Goal: Use online tool/utility: Utilize a website feature to perform a specific function

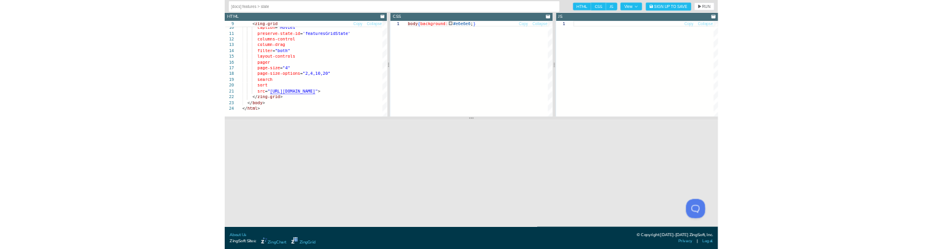
scroll to position [0, 109]
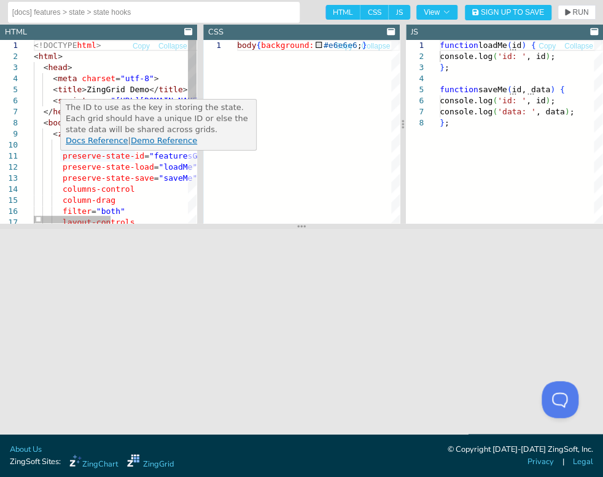
click at [60, 155] on div "<!DOCTYPE html > < html > < head > < meta charset = "utf-8" > < title > ZingGri…" at bounding box center [196, 269] width 324 height 459
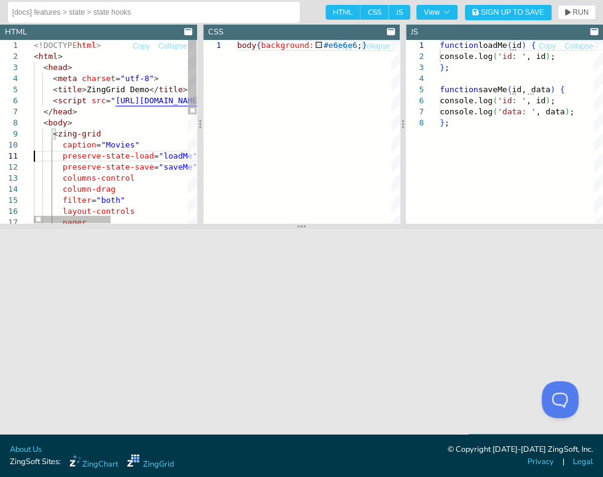
click at [61, 157] on div "<!DOCTYPE html > < html > < head > < meta charset = "utf-8" > < title > ZingGri…" at bounding box center [196, 264] width 324 height 448
click at [136, 177] on div "<!DOCTYPE html > < html > < head > < meta charset = "utf-8" > < title > ZingGri…" at bounding box center [196, 258] width 324 height 437
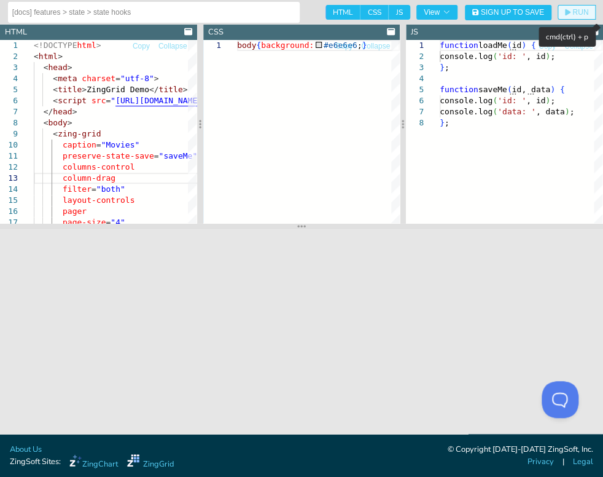
click at [572, 9] on span "RUN" at bounding box center [580, 12] width 16 height 7
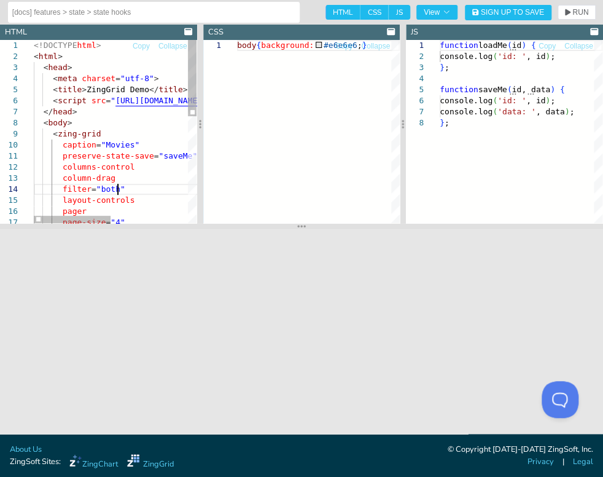
scroll to position [0, 74]
click at [156, 190] on div "<!DOCTYPE html > < html > < head > < meta charset = "utf-8" > < title > ZingGri…" at bounding box center [196, 258] width 324 height 437
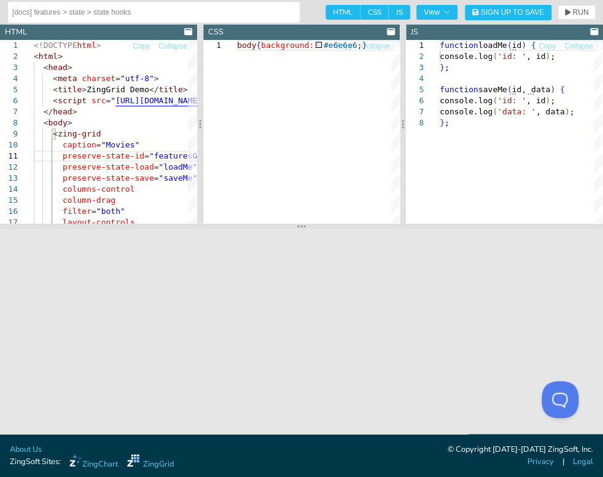
type textarea "preserve-state-id="featuresGridState3" preserve-state-load="loadMe" preserve-st…"
click at [504, 54] on div "function loadMe ( id ) { console.log ( 'id: ' , id ) ; } ; function saveMe ( id…" at bounding box center [521, 170] width 163 height 260
click at [504, 60] on div "function loadMe ( id ) { console.log ( 'id: ' , id ) ; } ; function saveMe ( id…" at bounding box center [521, 170] width 163 height 260
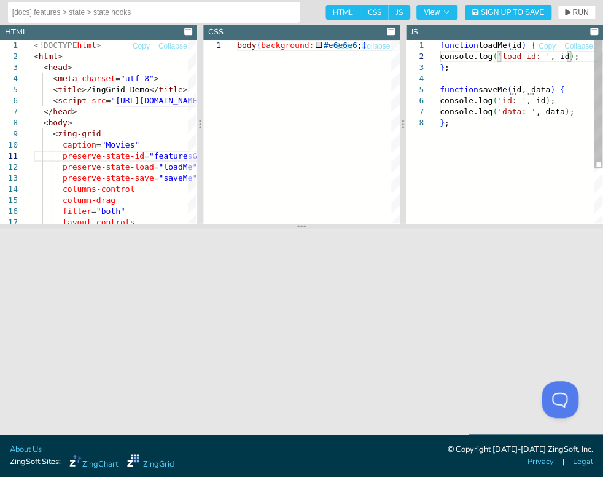
click at [504, 101] on div "function loadMe ( id ) { console.log ( 'load id: ' , id ) ; } ; function saveMe…" at bounding box center [521, 170] width 163 height 260
click at [476, 171] on div "function loadMe ( id ) { console.log ( 'load id: ' , id ) ; } ; function saveMe…" at bounding box center [521, 170] width 163 height 260
type textarea "function loadMe(id) { console.log('load id: ', id); }; function saveMe(id, data…"
click at [506, 54] on div "function loadMe ( id ) { console.log ( 'id: ' , id ) ; } ; function saveMe ( id…" at bounding box center [521, 170] width 163 height 260
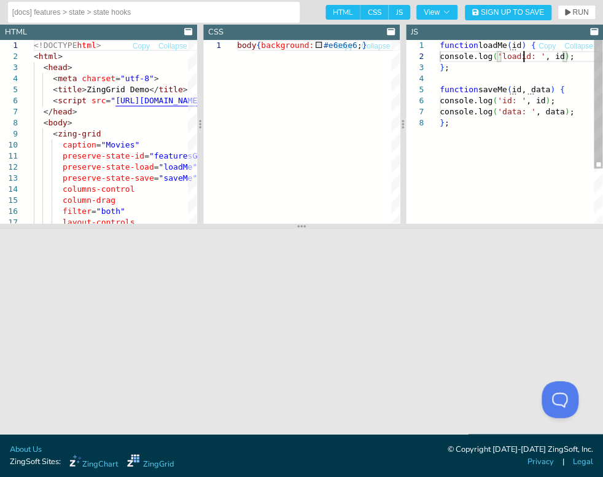
scroll to position [11, 87]
click at [504, 99] on div "function loadMe ( id ) { console.log ( 'load id: ' , id ) ; } ; function saveMe…" at bounding box center [521, 170] width 163 height 260
click at [517, 160] on div "function loadMe ( id ) { console.log ( 'load id: ' , id ) ; } ; function saveMe…" at bounding box center [521, 170] width 163 height 260
type textarea "function loadMe(id) { console.log('load id: ', id); }; function saveMe(id, data…"
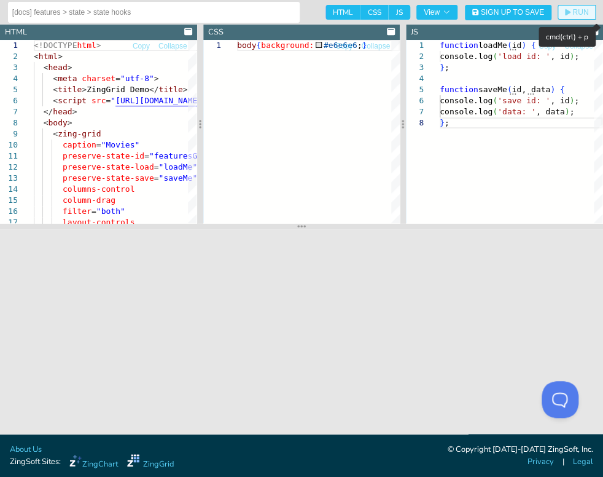
click at [568, 12] on icon "button" at bounding box center [568, 12] width 6 height 7
click at [572, 9] on span "RUN" at bounding box center [576, 12] width 23 height 7
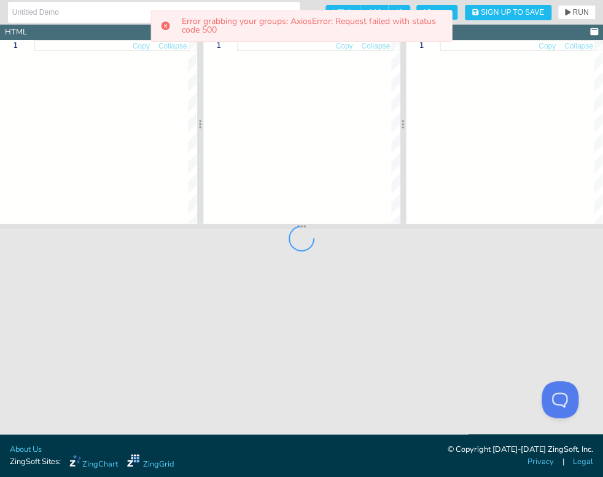
type input "[docs] features > state > state hooks"
type textarea "<!DOCTYPE html> <html> <head> <meta charset="utf-8"> <title>ZingGrid Demo</titl…"
type textarea "body{background:#e6e6e6;}"
type textarea "function loadMe(id) { console.log('id: ', id); }; function saveMe(id, data) { c…"
